Goal: Transaction & Acquisition: Purchase product/service

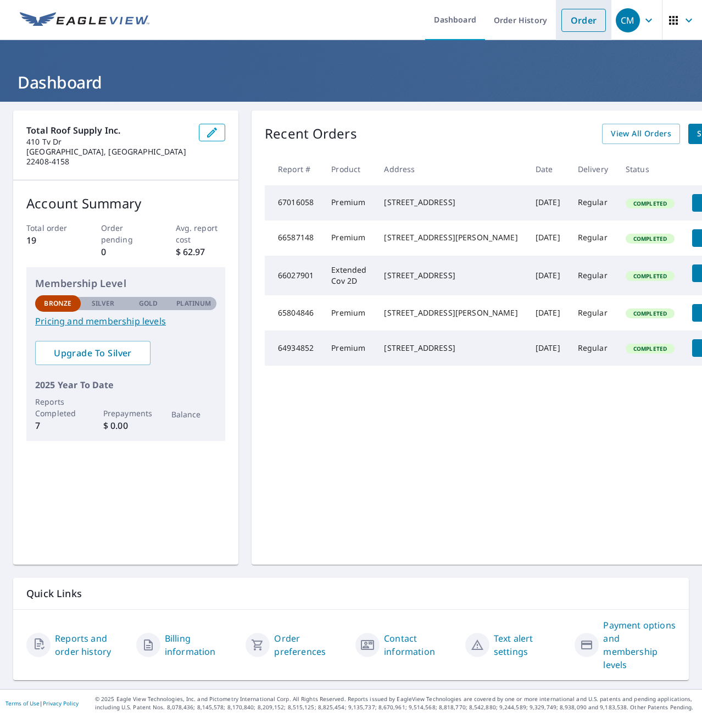
click at [582, 16] on link "Order" at bounding box center [584, 20] width 45 height 23
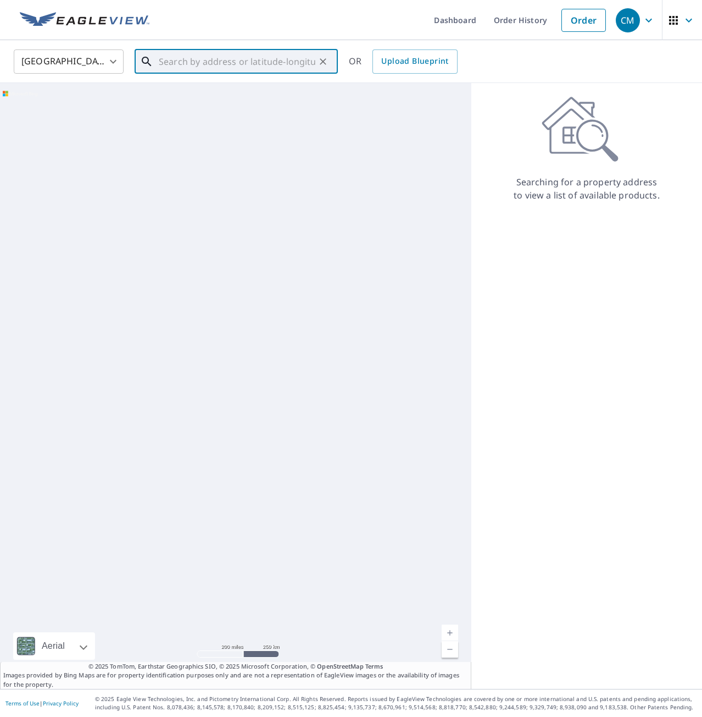
click at [240, 62] on input "text" at bounding box center [237, 61] width 157 height 31
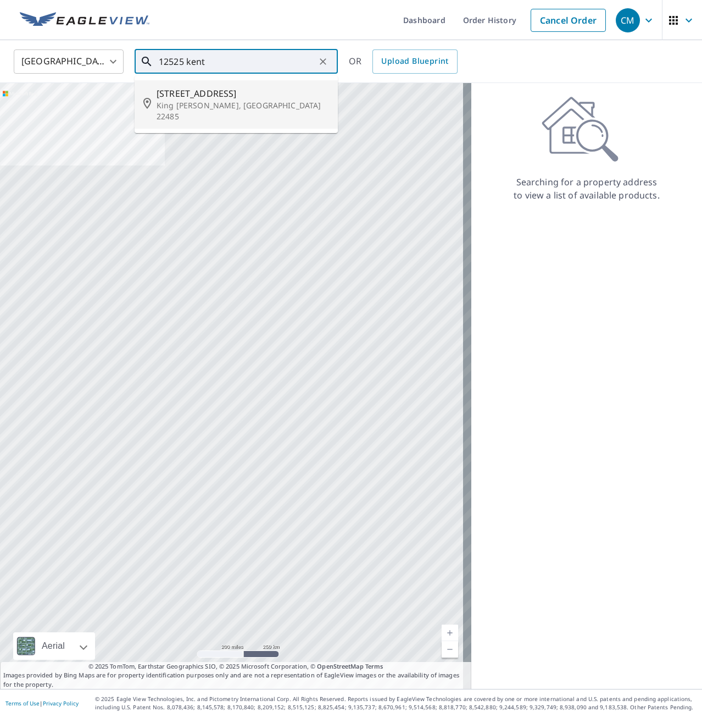
click at [208, 95] on span "[STREET_ADDRESS]" at bounding box center [243, 93] width 173 height 13
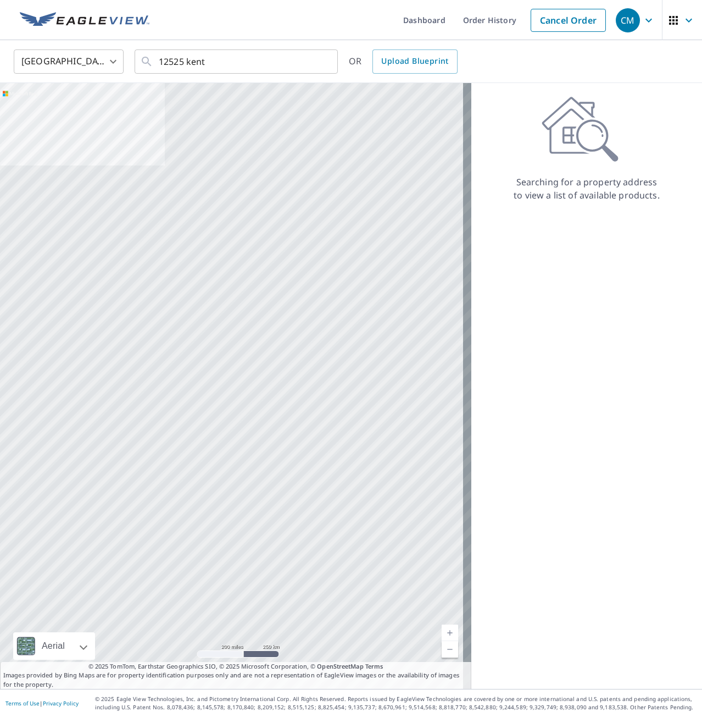
type input "[STREET_ADDRESS][PERSON_NAME][PERSON_NAME]"
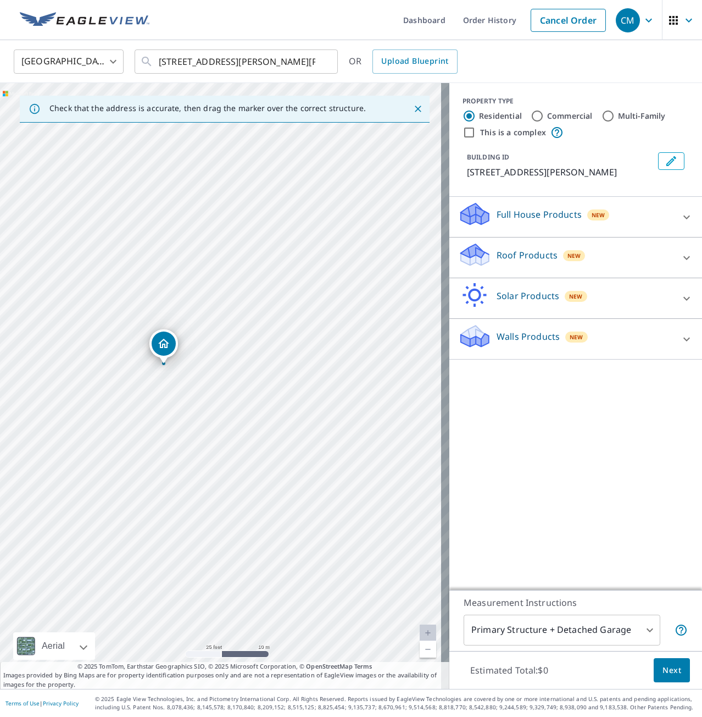
click at [514, 249] on p "Roof Products" at bounding box center [527, 254] width 61 height 13
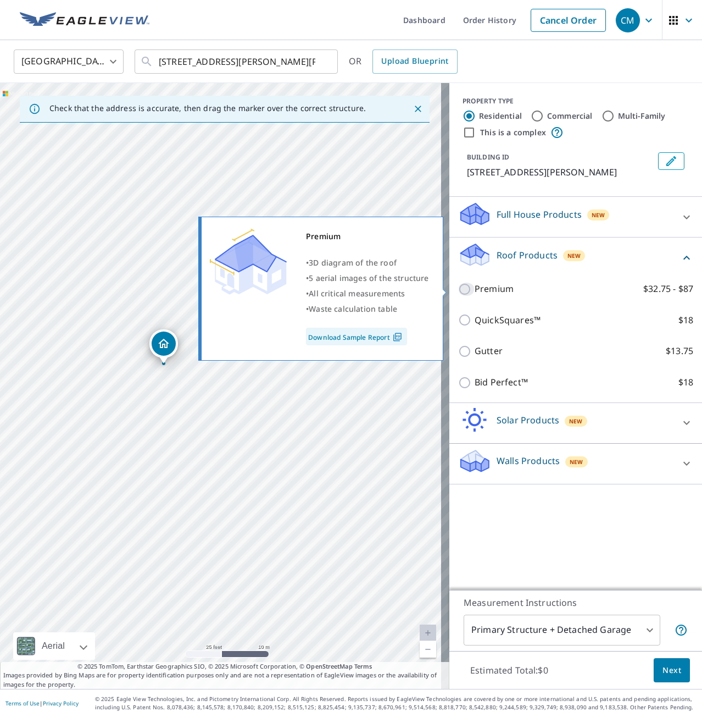
click at [458, 287] on input "Premium $32.75 - $87" at bounding box center [466, 289] width 16 height 13
checkbox input "true"
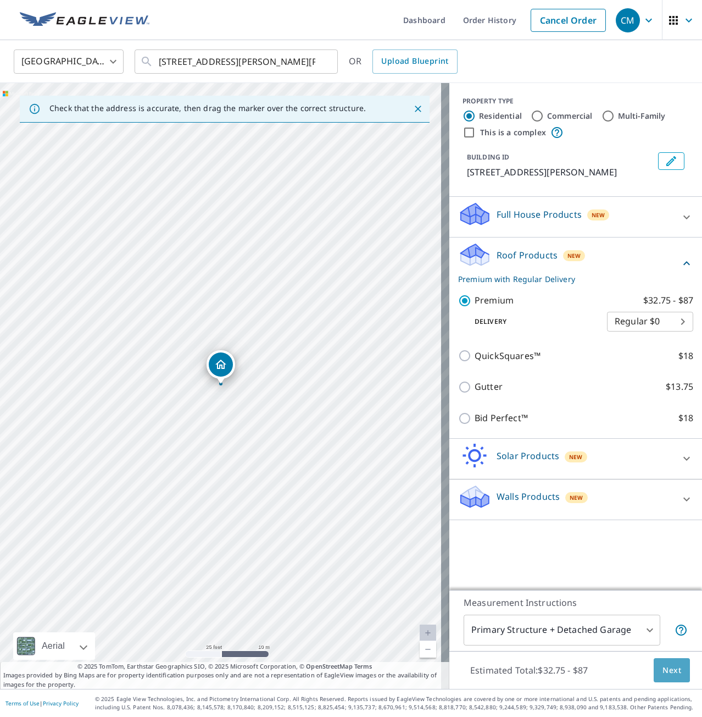
click at [663, 676] on span "Next" at bounding box center [672, 670] width 19 height 14
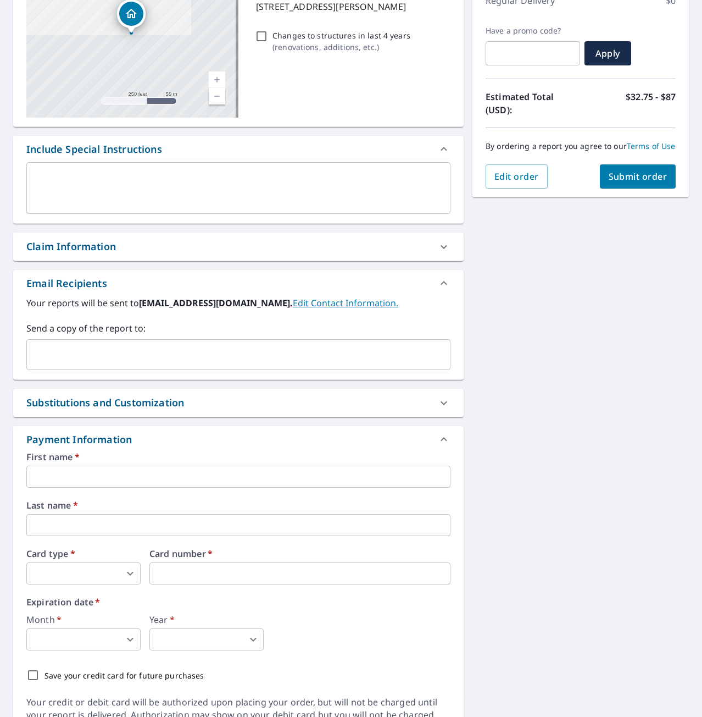
scroll to position [230, 0]
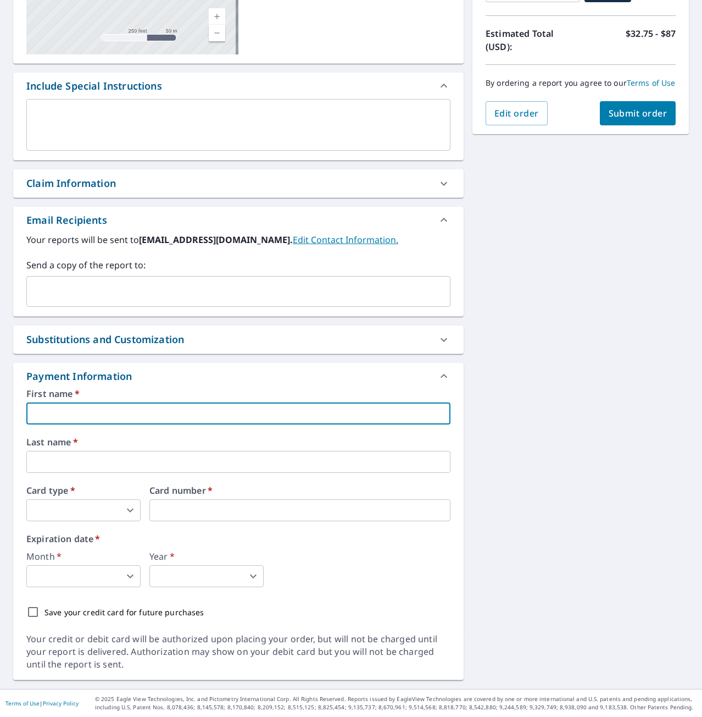
click at [66, 408] on input "text" at bounding box center [238, 413] width 424 height 22
type input "[PERSON_NAME]"
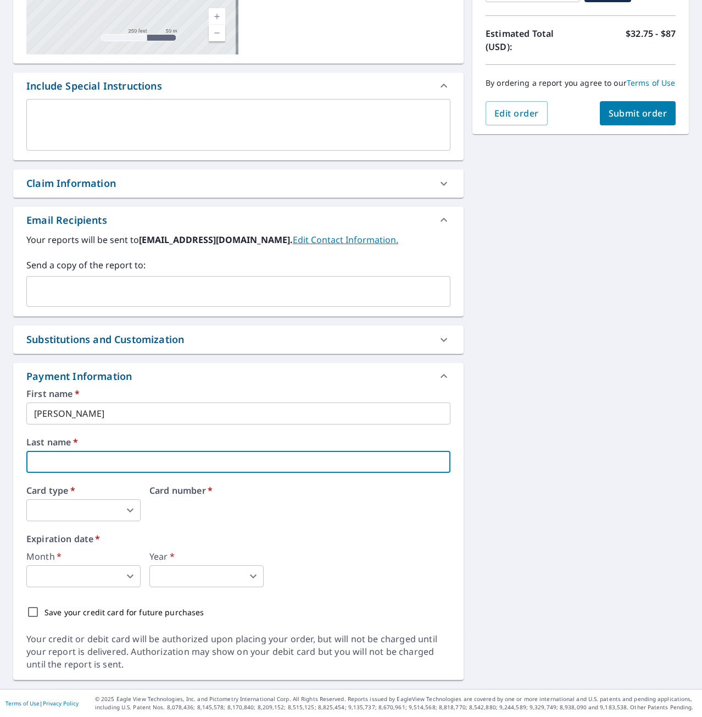
click at [68, 459] on input "text" at bounding box center [238, 462] width 424 height 22
type input "[PERSON_NAME]"
click at [70, 502] on body "CM CM Dashboard Order History Cancel Order CM Dashboard / Finalize Order Finali…" at bounding box center [351, 358] width 702 height 717
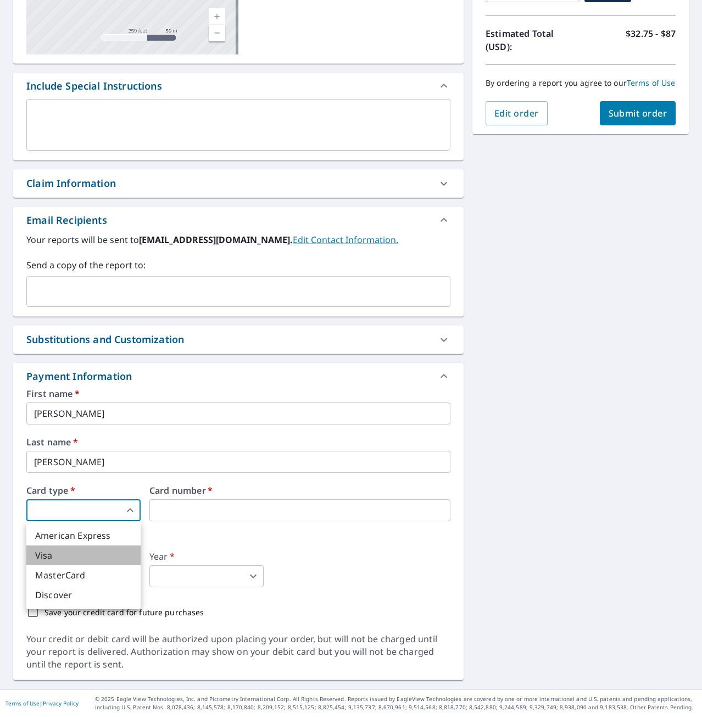
click at [101, 550] on li "Visa" at bounding box center [83, 555] width 114 height 20
type input "2"
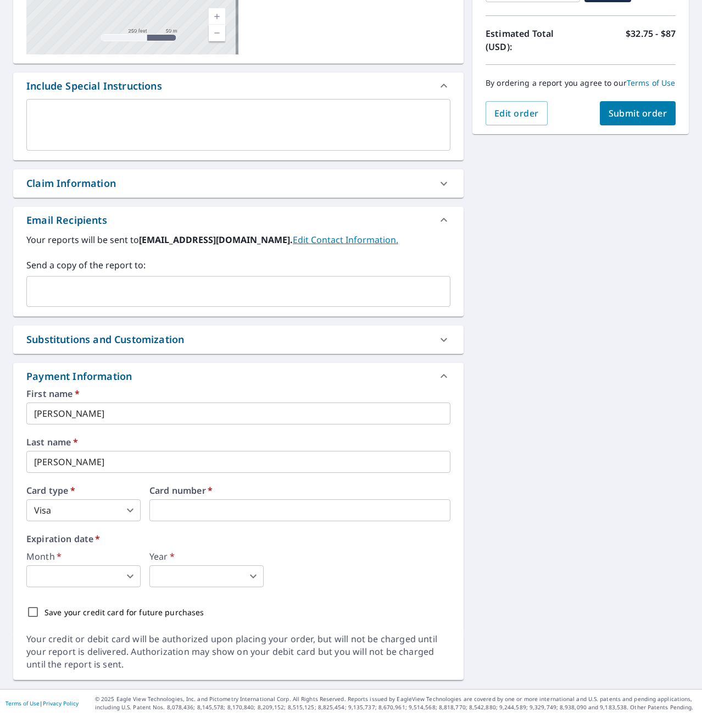
click at [106, 580] on body "CM CM Dashboard Order History Cancel Order CM Dashboard / Finalize Order Finali…" at bounding box center [351, 358] width 702 height 717
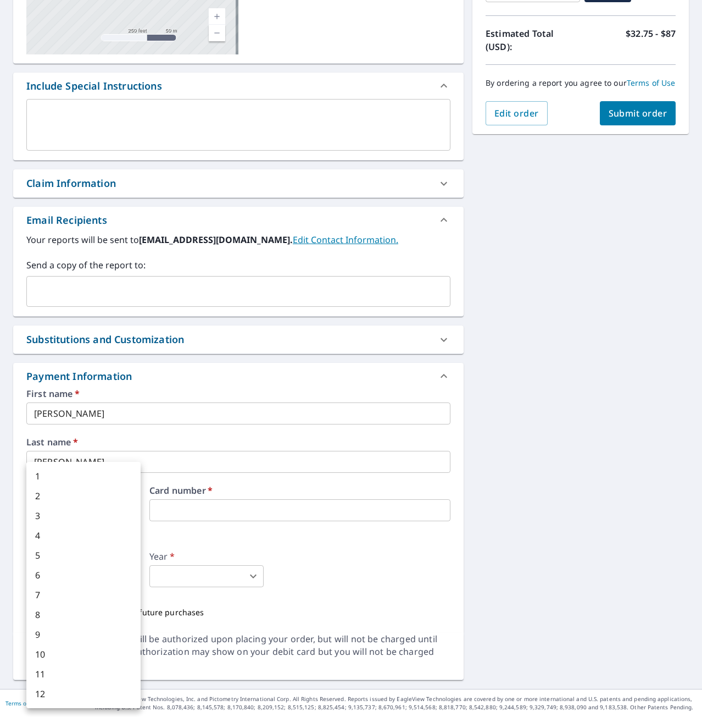
drag, startPoint x: 89, startPoint y: 619, endPoint x: 90, endPoint y: 632, distance: 12.1
click at [90, 632] on ul "1 2 3 4 5 6 7 8 9 10 11 12" at bounding box center [83, 585] width 114 height 246
click at [90, 631] on li "9" at bounding box center [83, 634] width 114 height 20
type input "9"
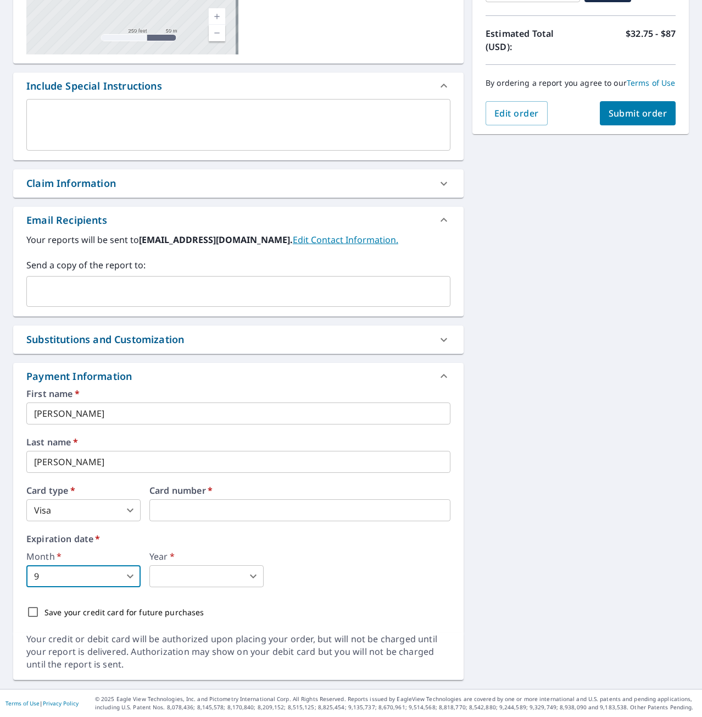
click at [217, 578] on body "CM CM Dashboard Order History Cancel Order CM Dashboard / Finalize Order Finali…" at bounding box center [351, 358] width 702 height 717
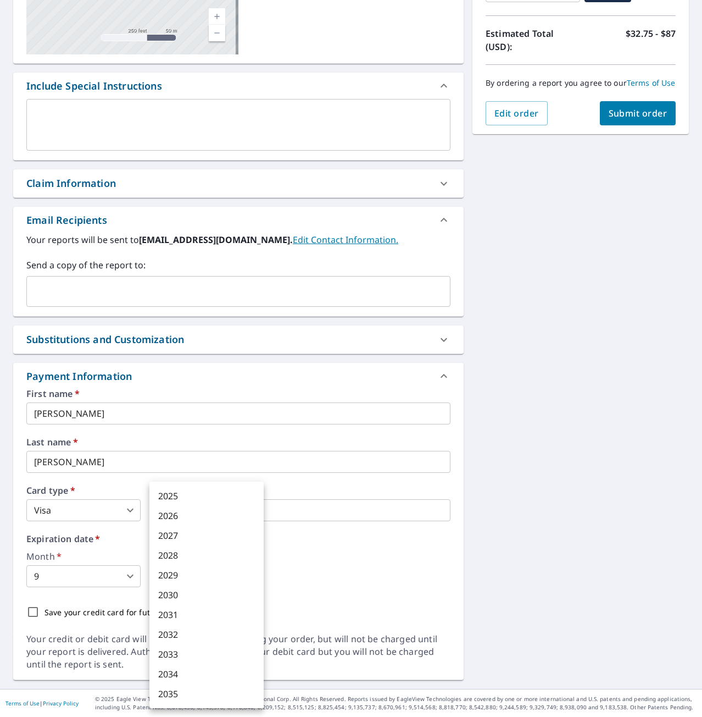
click at [207, 529] on li "2027" at bounding box center [206, 535] width 114 height 20
type input "2027"
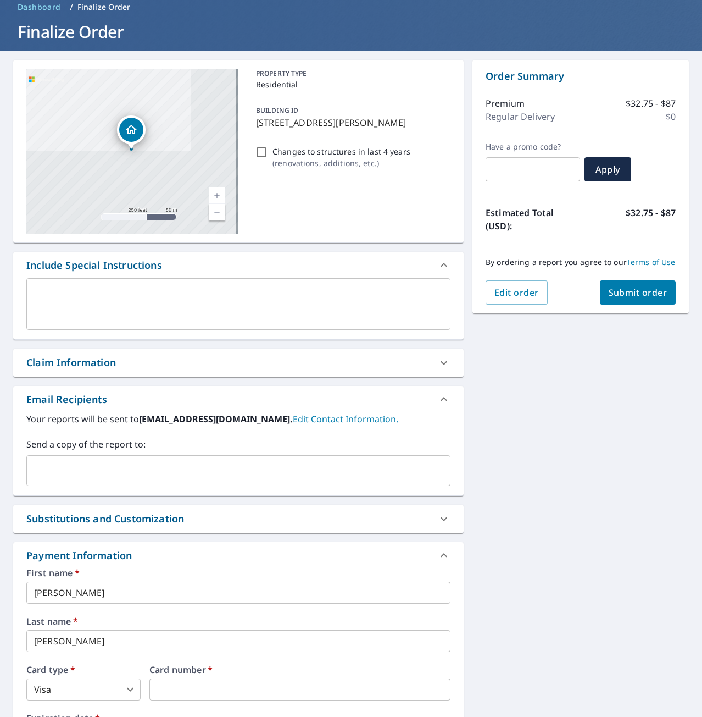
scroll to position [0, 0]
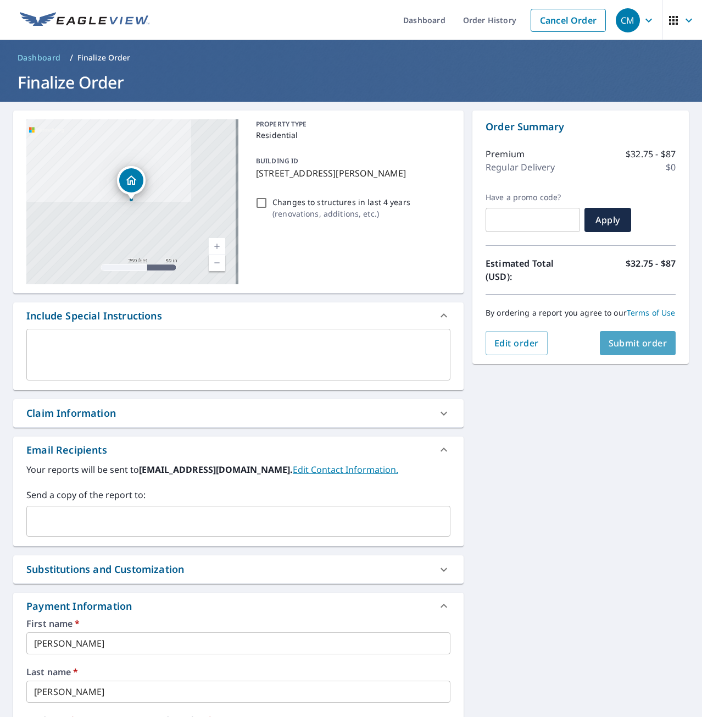
click at [638, 349] on span "Submit order" at bounding box center [638, 343] width 59 height 12
